Goal: Communication & Community: Ask a question

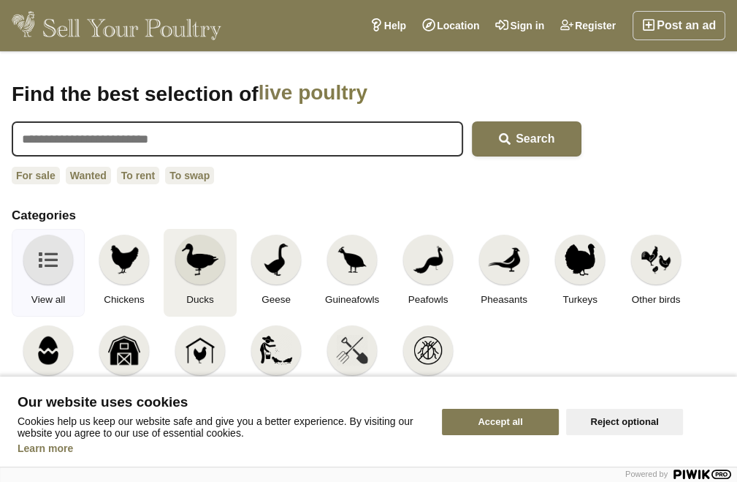
click at [197, 267] on img at bounding box center [200, 259] width 37 height 32
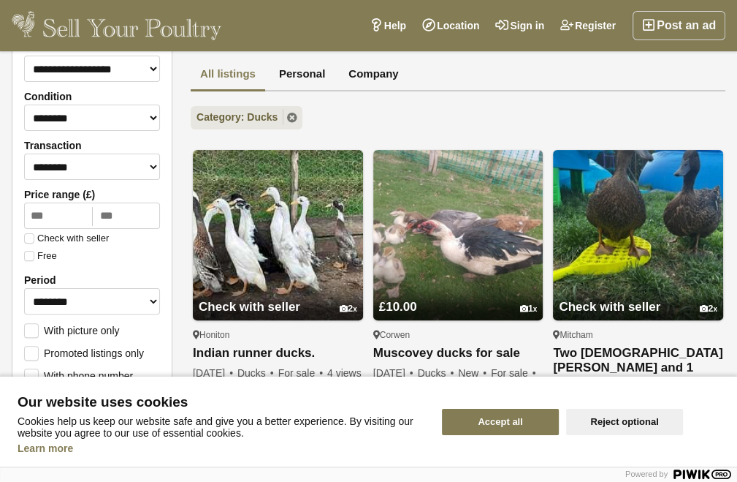
scroll to position [228, 0]
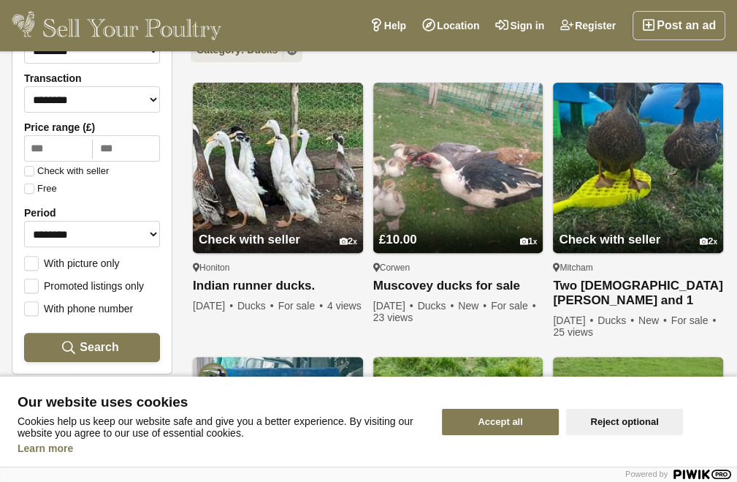
click at [483, 413] on button "Accept all" at bounding box center [500, 421] width 117 height 26
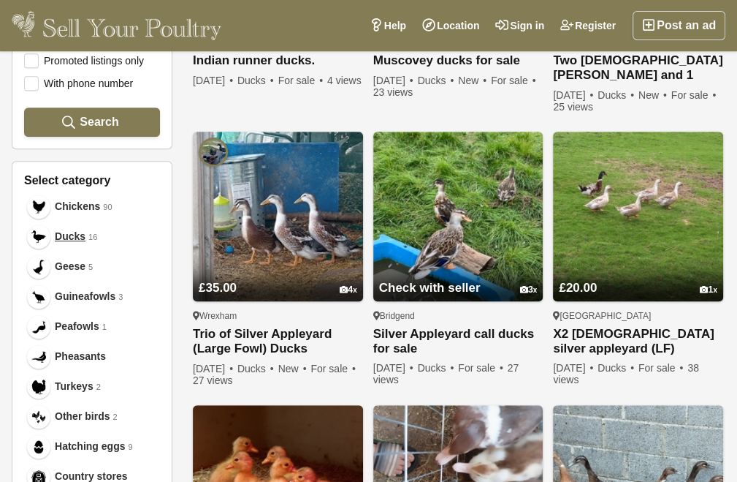
scroll to position [416, 0]
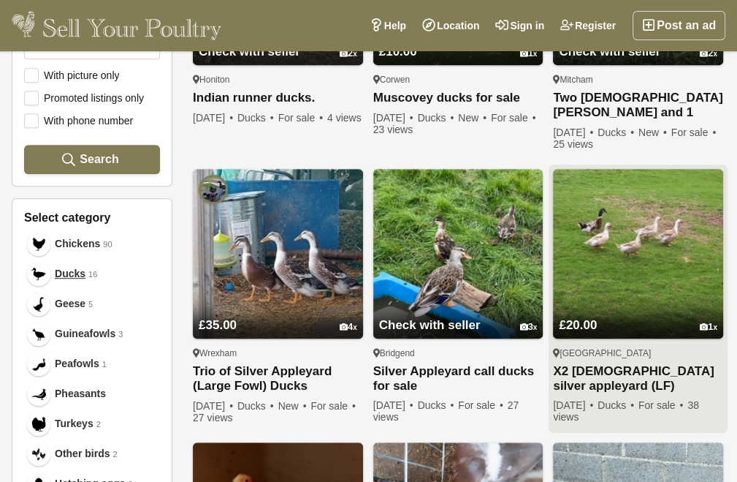
click at [628, 370] on link "X2 female silver appleyard (LF)" at bounding box center [638, 378] width 170 height 29
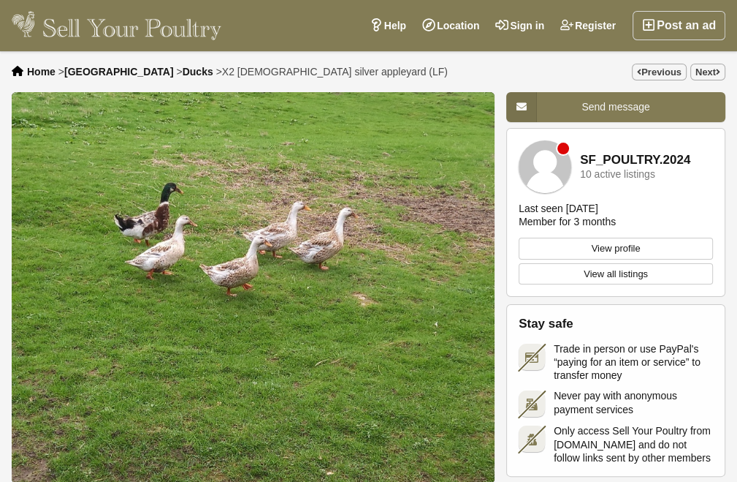
click at [240, 277] on img "1 / 1" at bounding box center [253, 287] width 483 height 391
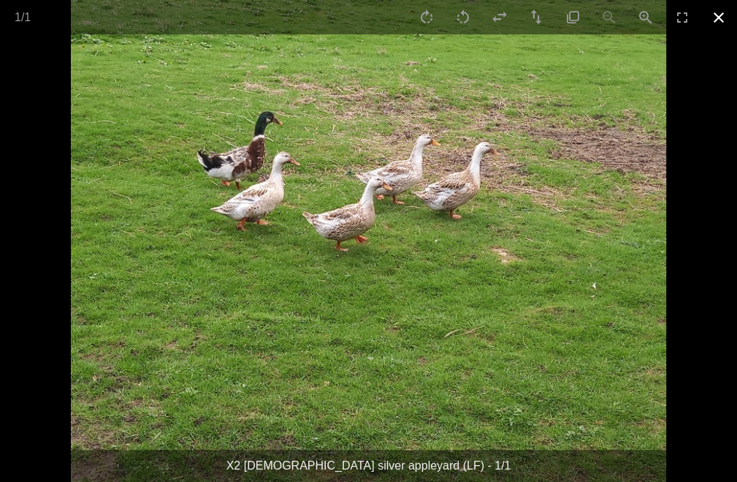
click at [714, 21] on button "Close gallery" at bounding box center [719, 17] width 37 height 34
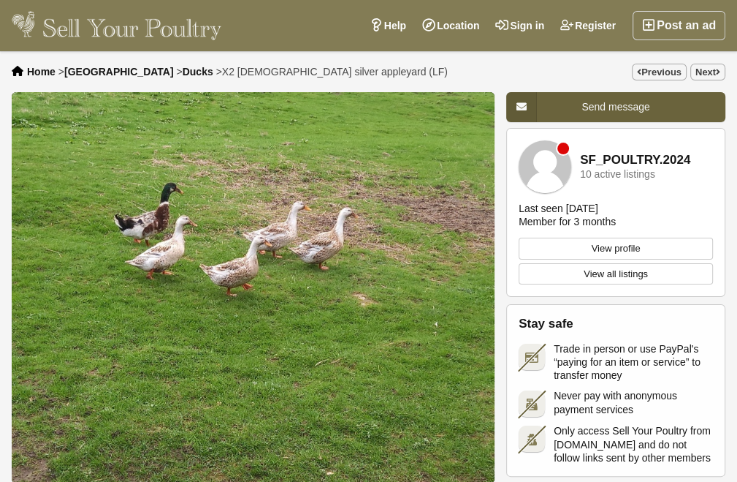
click at [615, 104] on span "Send message" at bounding box center [616, 107] width 68 height 12
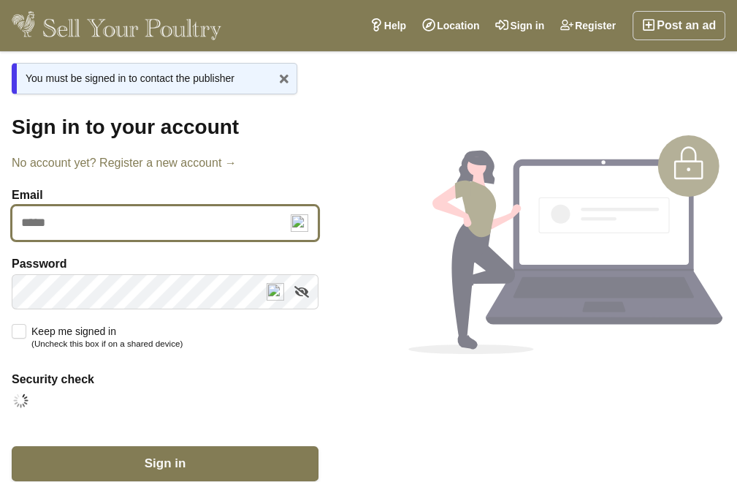
click at [31, 221] on input "Email" at bounding box center [165, 222] width 307 height 35
type input "**********"
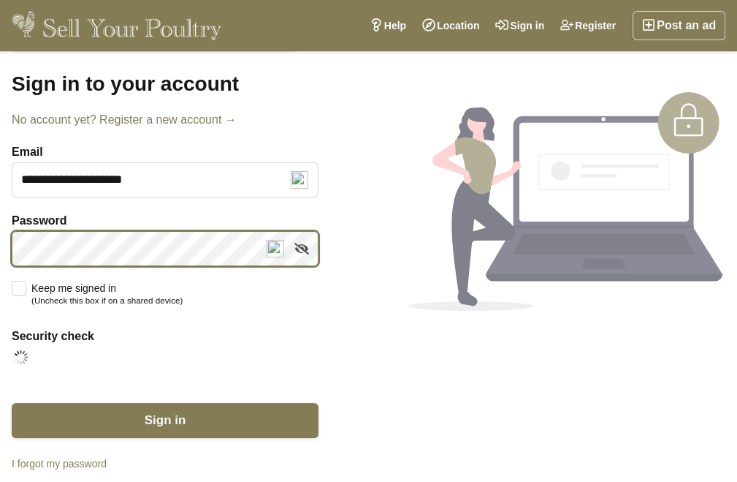
scroll to position [67, 0]
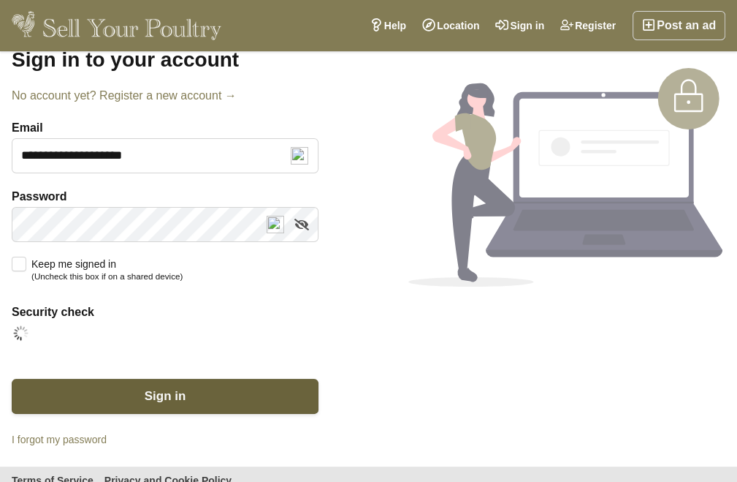
click at [161, 394] on span "Sign in" at bounding box center [166, 396] width 42 height 14
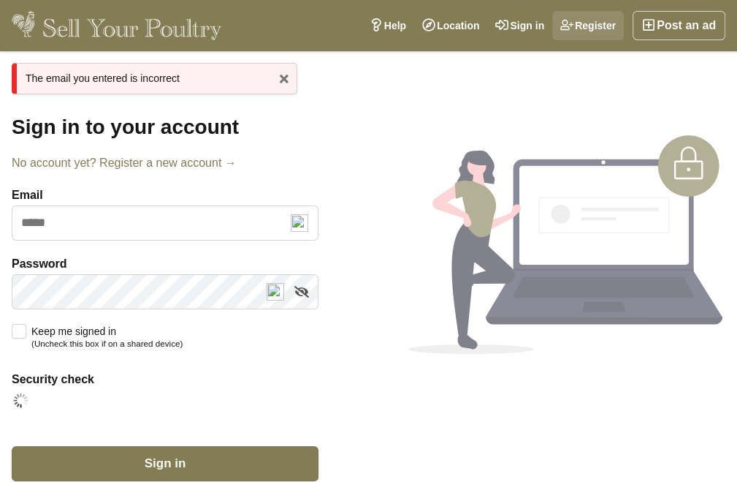
click at [602, 24] on link "Register" at bounding box center [588, 25] width 72 height 29
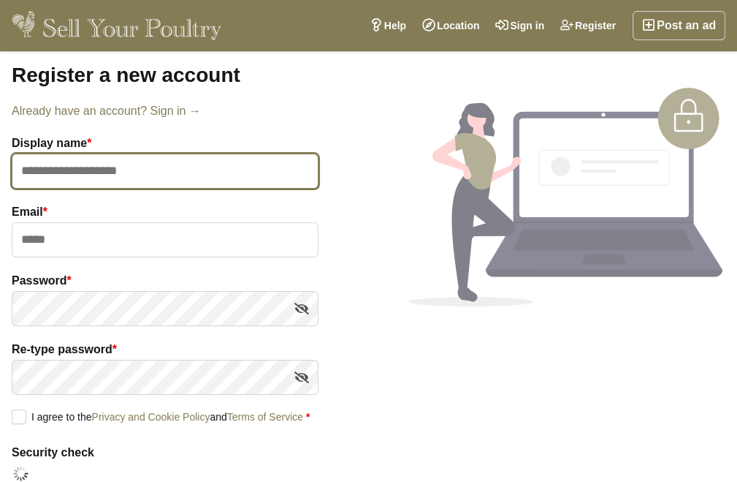
click at [36, 172] on input "text" at bounding box center [165, 170] width 307 height 35
type input "*"
type input "**********"
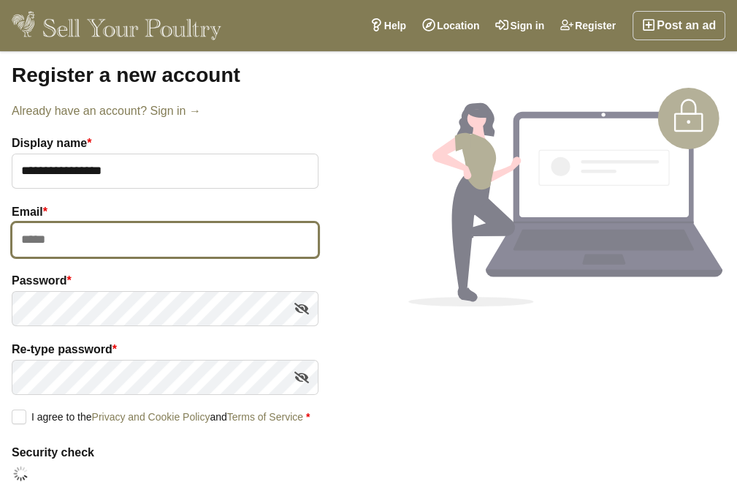
click at [38, 242] on input "email" at bounding box center [165, 239] width 307 height 35
type input "**********"
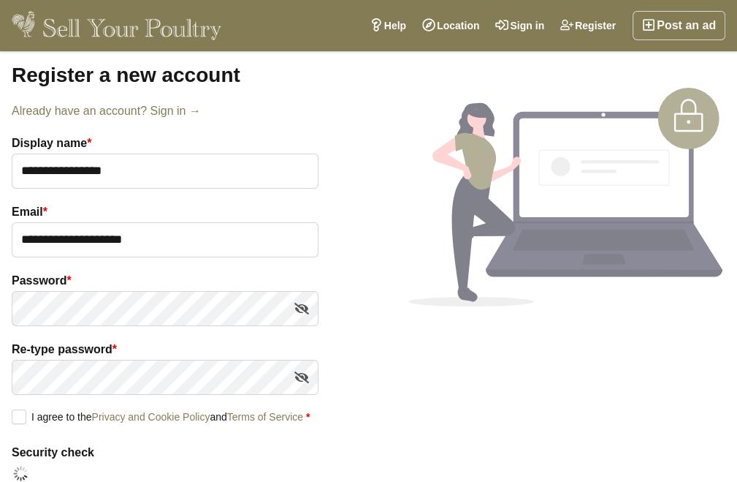
click at [16, 415] on label "I agree to the Privacy and Cookie Policy and Terms of Service *" at bounding box center [161, 415] width 298 height 13
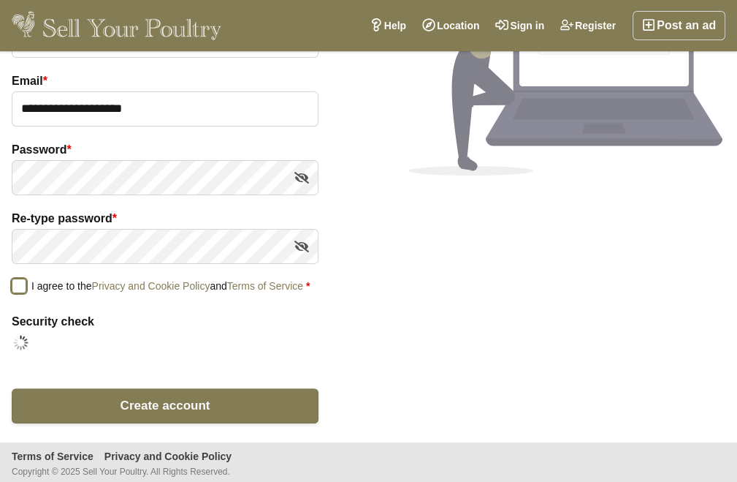
scroll to position [134, 0]
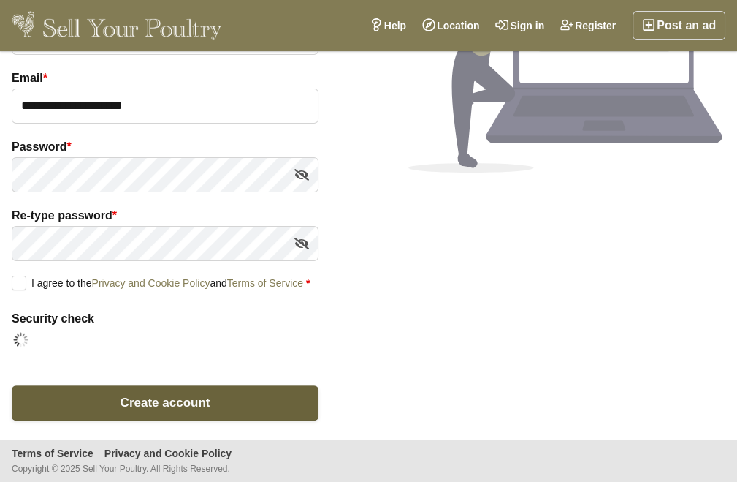
click at [140, 402] on span "Create account" at bounding box center [166, 402] width 90 height 14
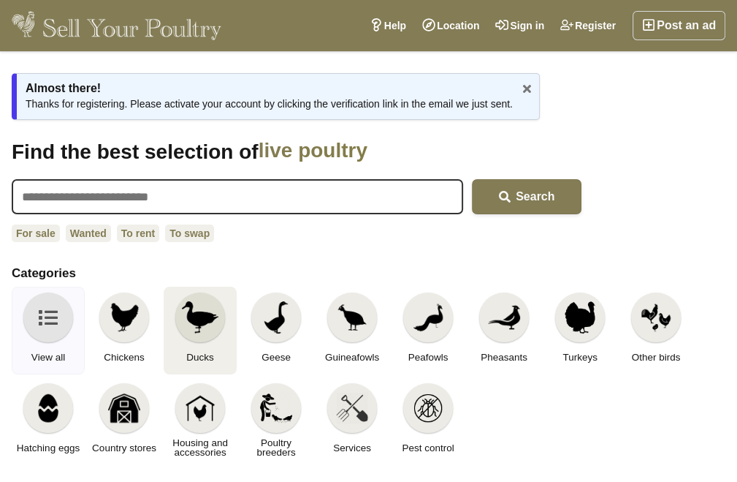
click at [204, 317] on img at bounding box center [200, 317] width 37 height 32
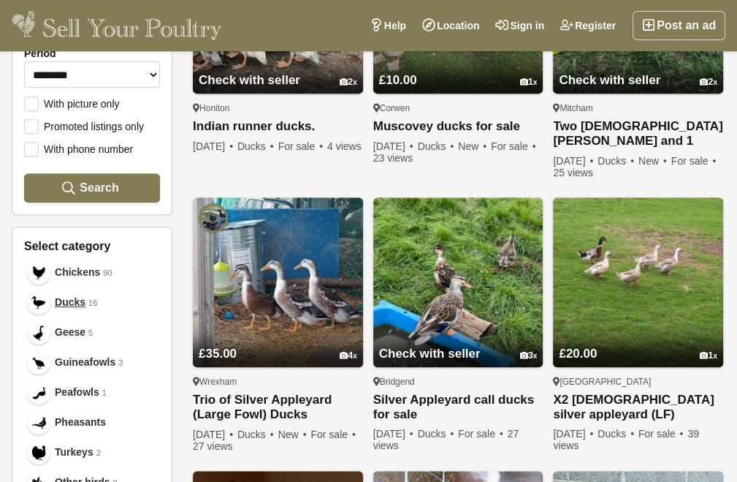
scroll to position [389, 0]
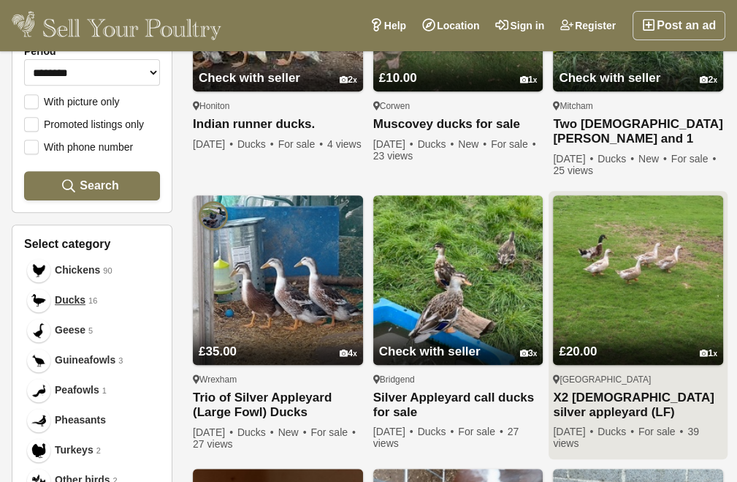
click at [637, 306] on img at bounding box center [638, 280] width 170 height 170
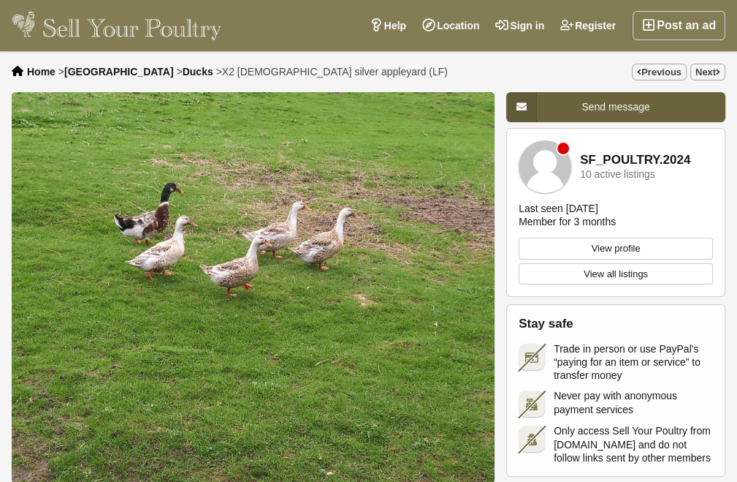
click at [614, 112] on span "Send message" at bounding box center [616, 107] width 68 height 12
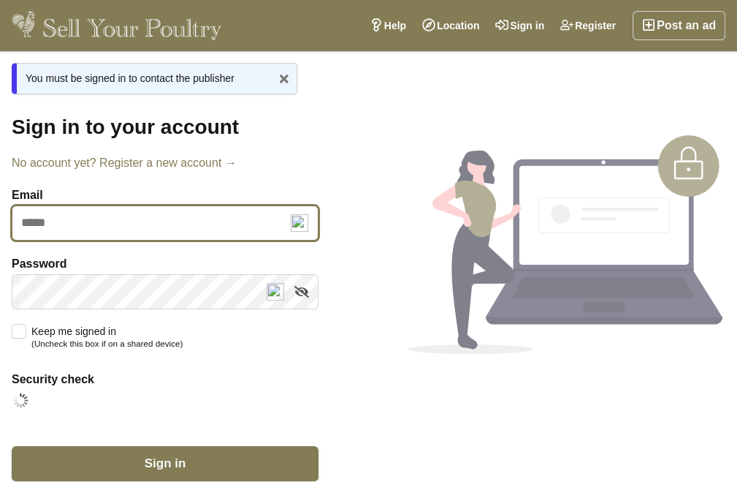
click at [39, 216] on input "Email" at bounding box center [165, 222] width 307 height 35
type input "**********"
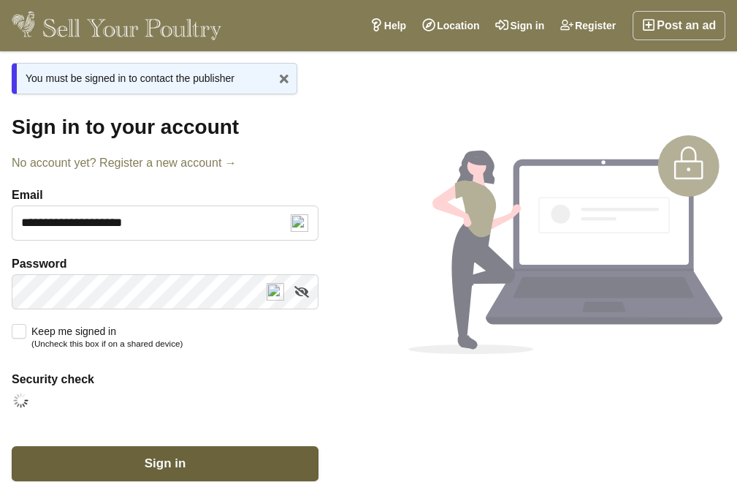
click at [172, 465] on span "Sign in" at bounding box center [166, 463] width 42 height 14
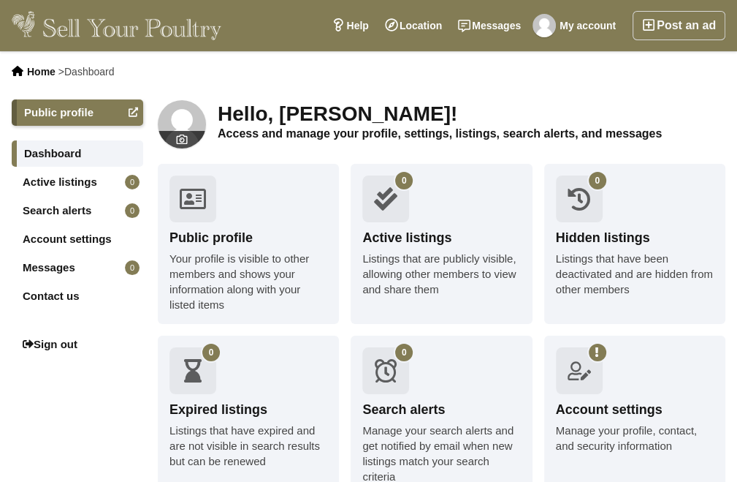
click at [149, 26] on img at bounding box center [117, 25] width 210 height 29
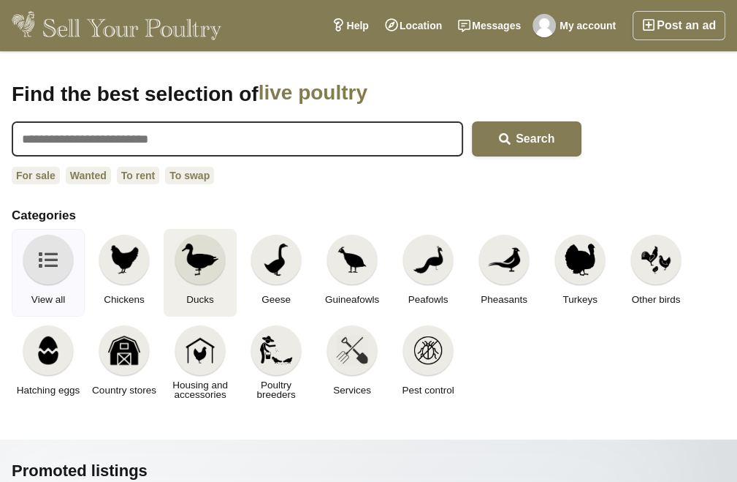
click at [199, 259] on img at bounding box center [200, 259] width 37 height 32
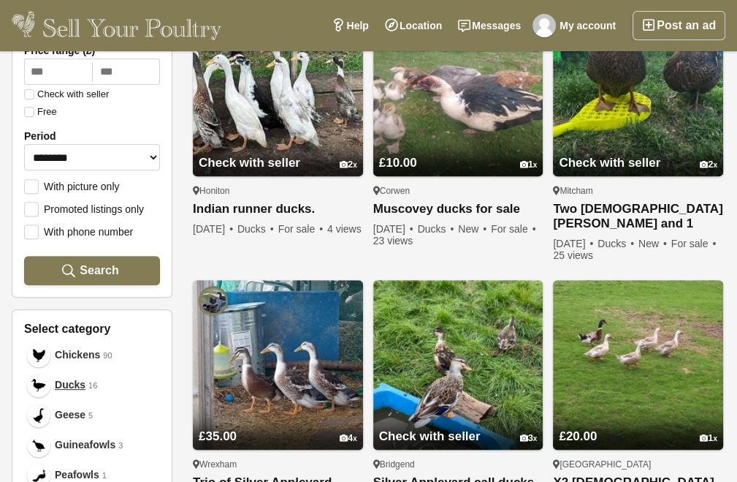
scroll to position [376, 0]
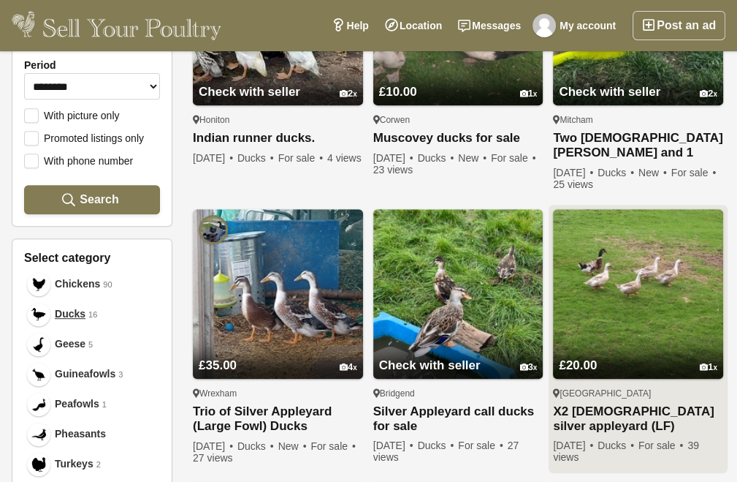
click at [628, 281] on img at bounding box center [638, 294] width 170 height 170
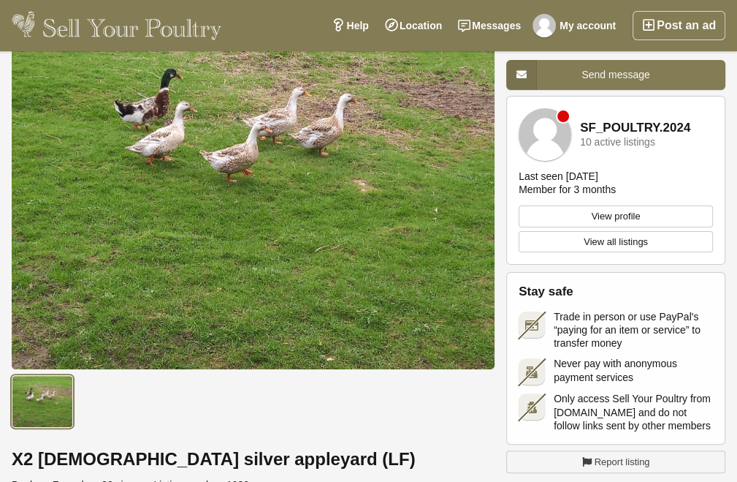
scroll to position [107, 0]
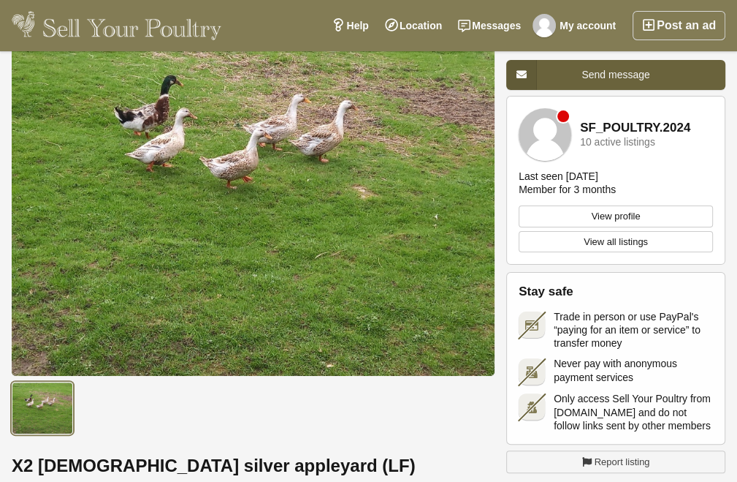
click at [593, 77] on span "Send message" at bounding box center [616, 75] width 68 height 12
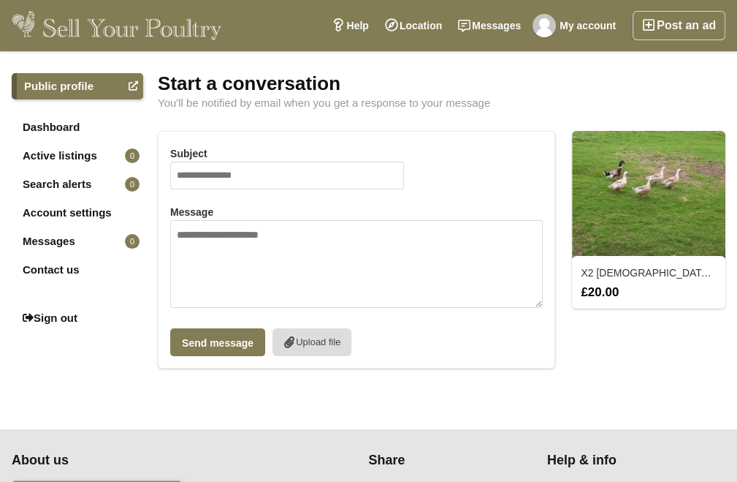
click at [197, 180] on input "Subject" at bounding box center [287, 175] width 234 height 28
click at [202, 175] on input "**********" at bounding box center [287, 175] width 234 height 28
type input "**********"
click at [189, 234] on textarea "Message" at bounding box center [356, 264] width 373 height 88
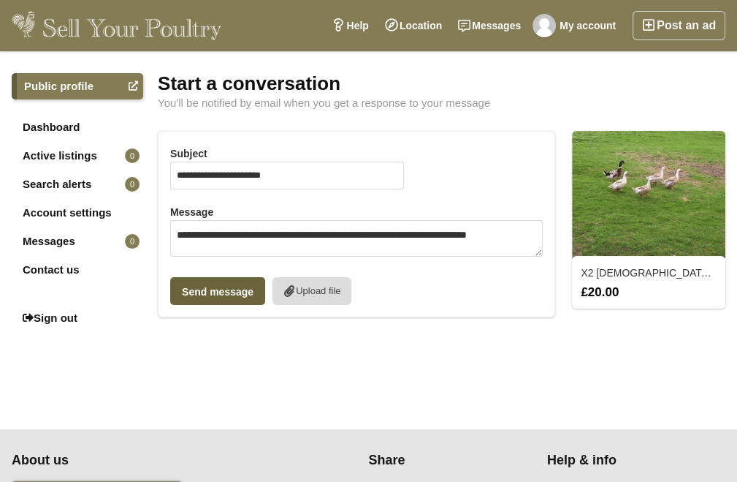
type textarea "**********"
click at [215, 286] on button "Send message" at bounding box center [217, 291] width 95 height 28
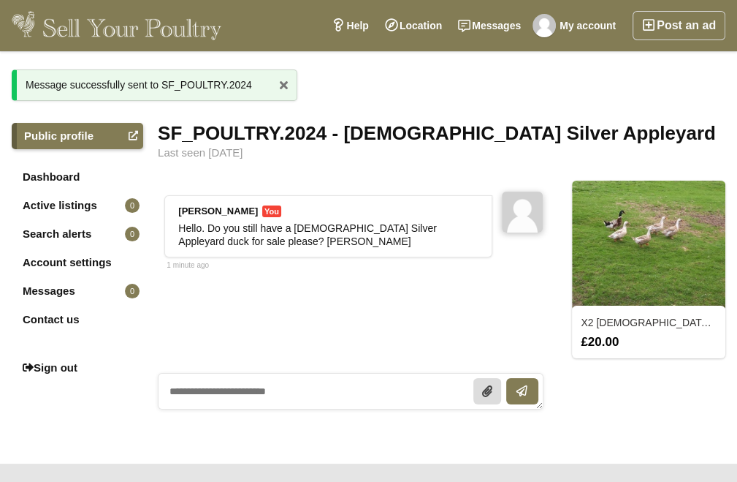
click at [646, 251] on img at bounding box center [648, 244] width 153 height 128
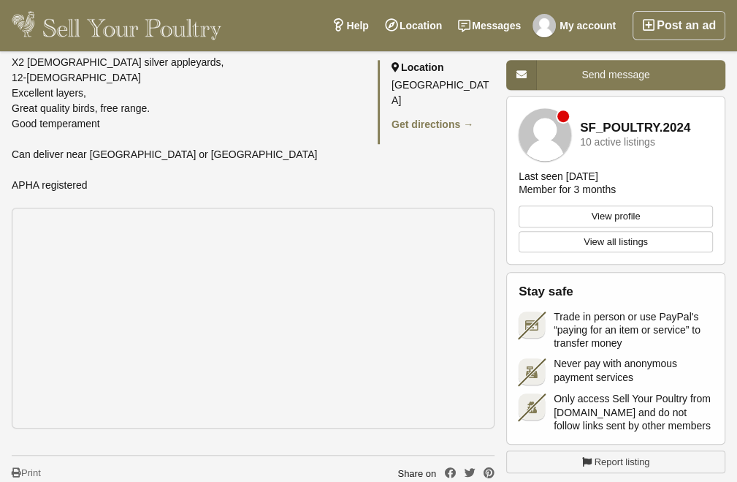
scroll to position [666, 0]
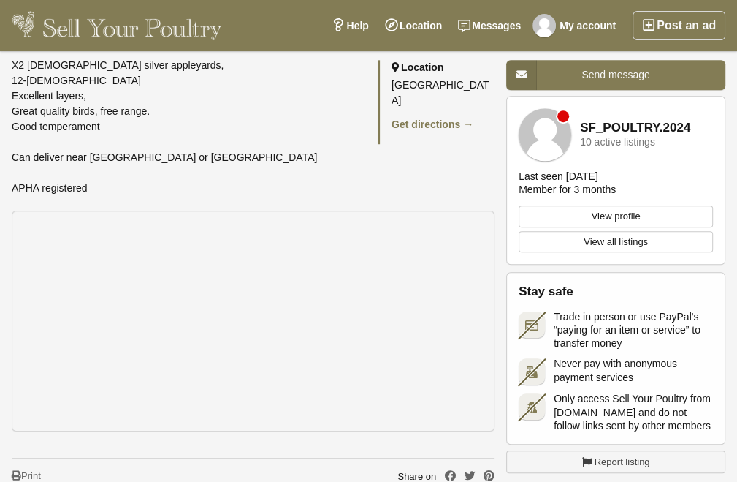
click at [596, 216] on link "View profile" at bounding box center [616, 216] width 194 height 22
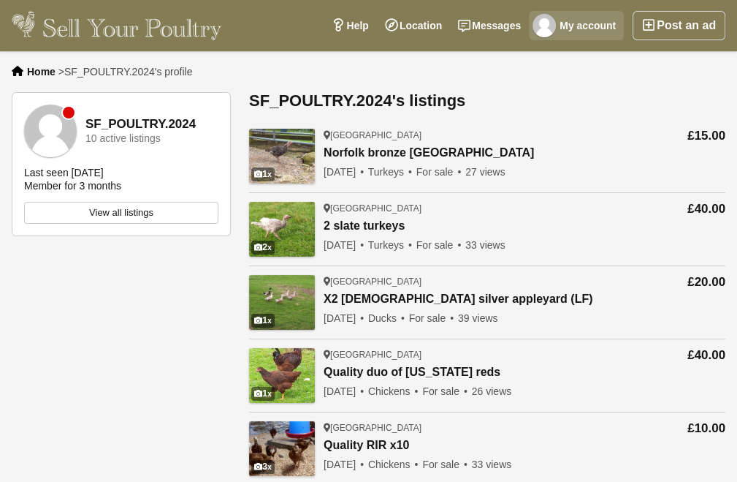
click at [593, 26] on link "My account" at bounding box center [576, 25] width 95 height 29
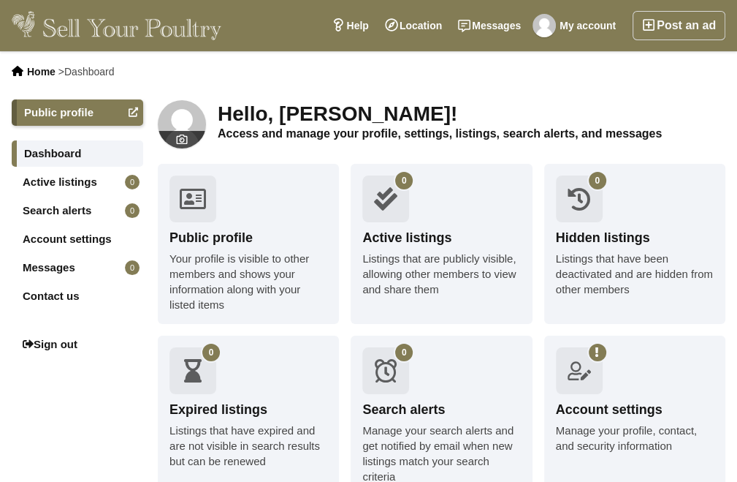
click at [63, 261] on link "Messages 0" at bounding box center [78, 267] width 132 height 26
